Goal: Task Accomplishment & Management: Use online tool/utility

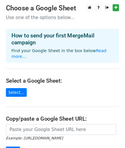
scroll to position [9, 0]
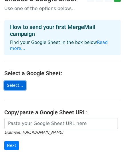
click at [10, 81] on link "Select..." at bounding box center [15, 85] width 22 height 9
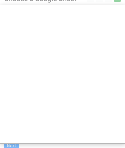
scroll to position [0, 0]
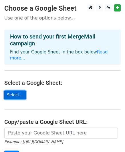
click at [19, 90] on link "Select..." at bounding box center [15, 94] width 22 height 9
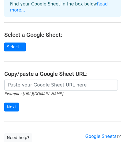
scroll to position [49, 0]
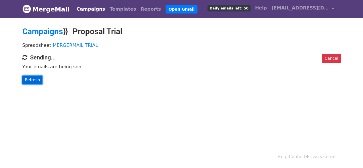
click at [35, 82] on link "Refresh" at bounding box center [32, 80] width 20 height 9
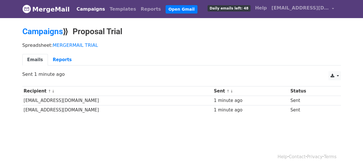
scroll to position [1, 0]
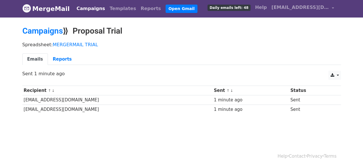
click at [95, 93] on th "Recipient ↑ ↓" at bounding box center [117, 90] width 190 height 9
